Goal: Navigation & Orientation: Find specific page/section

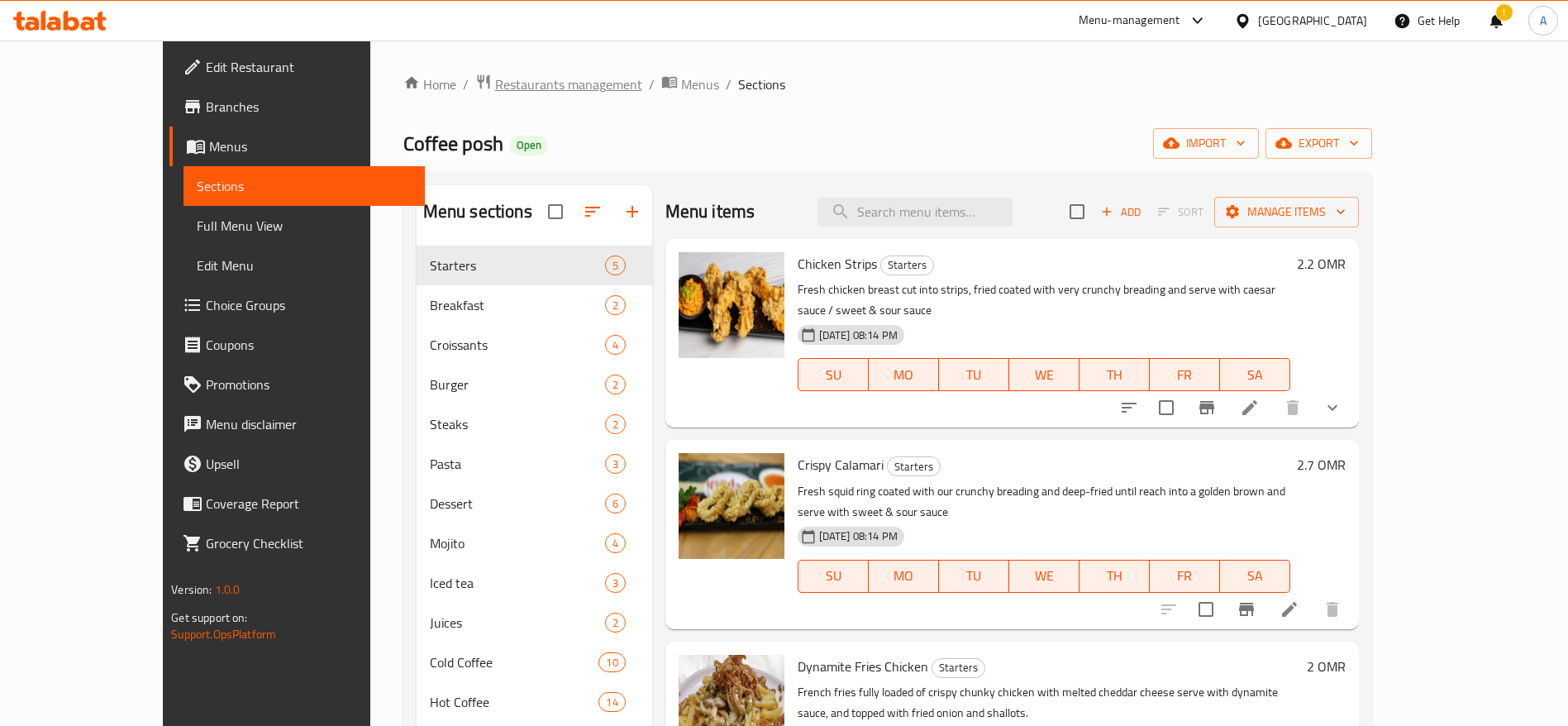
click at [495, 75] on span "Restaurants management" at bounding box center [569, 84] width 147 height 19
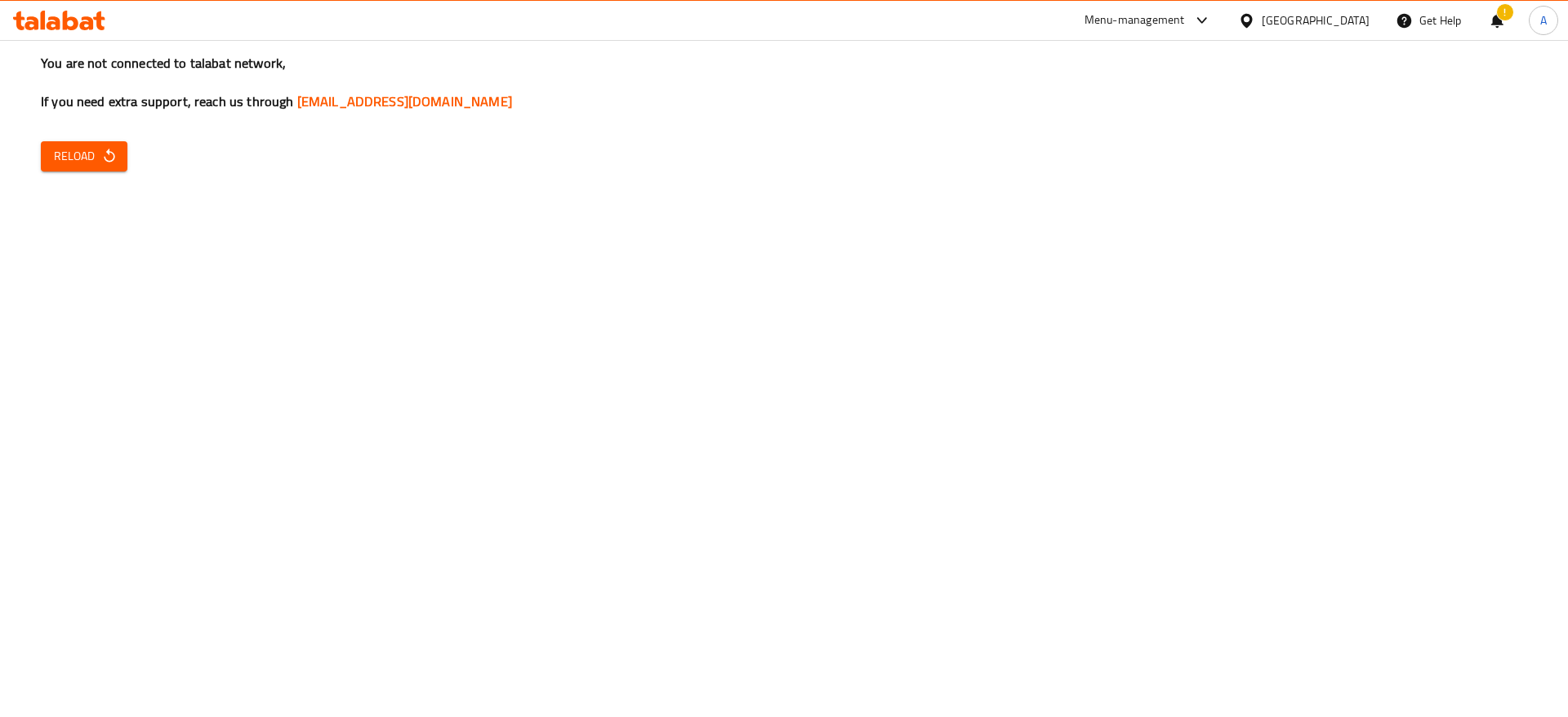
click at [91, 165] on span "Reload" at bounding box center [84, 156] width 60 height 20
click at [87, 169] on button "Reload" at bounding box center [84, 156] width 87 height 30
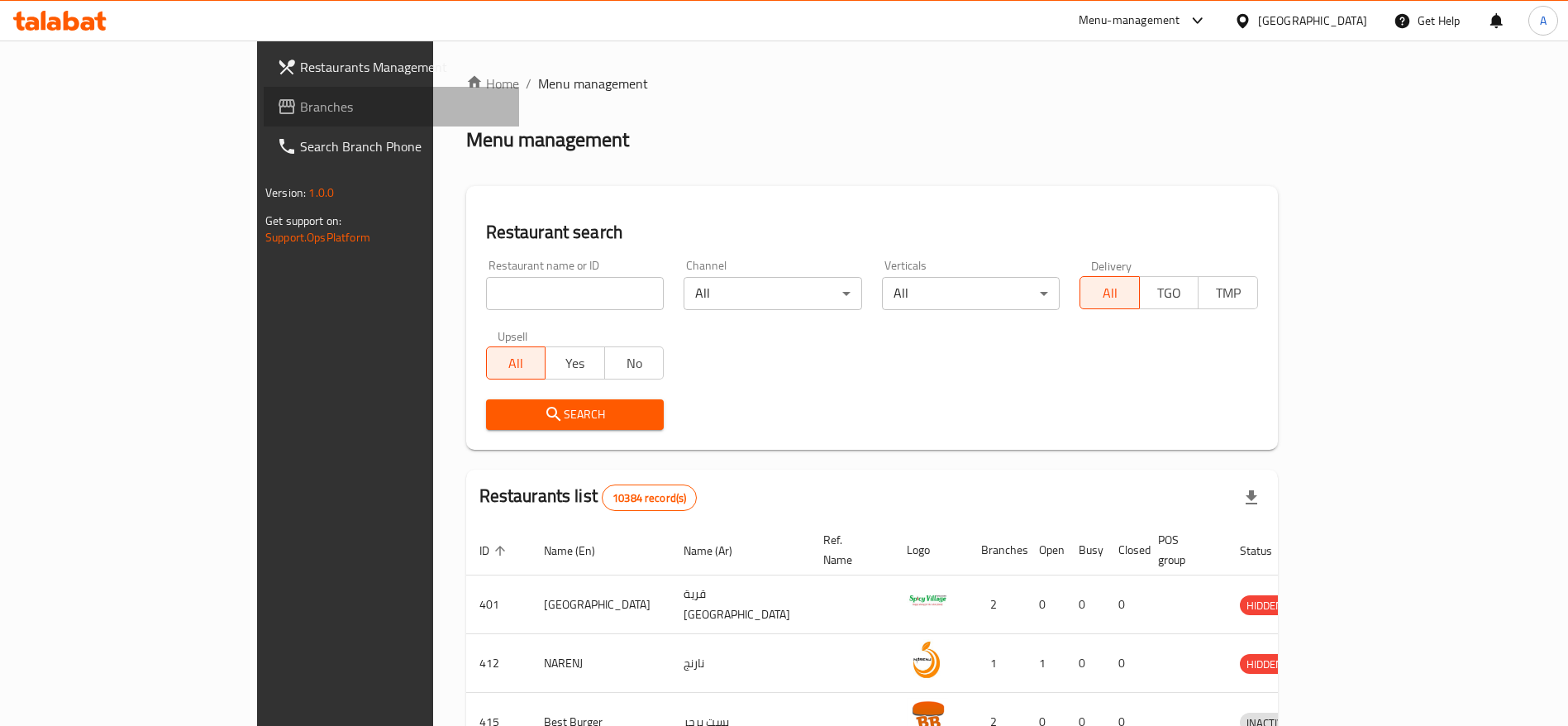
click at [300, 99] on span "Branches" at bounding box center [403, 106] width 206 height 19
